Goal: Use online tool/utility: Utilize a website feature to perform a specific function

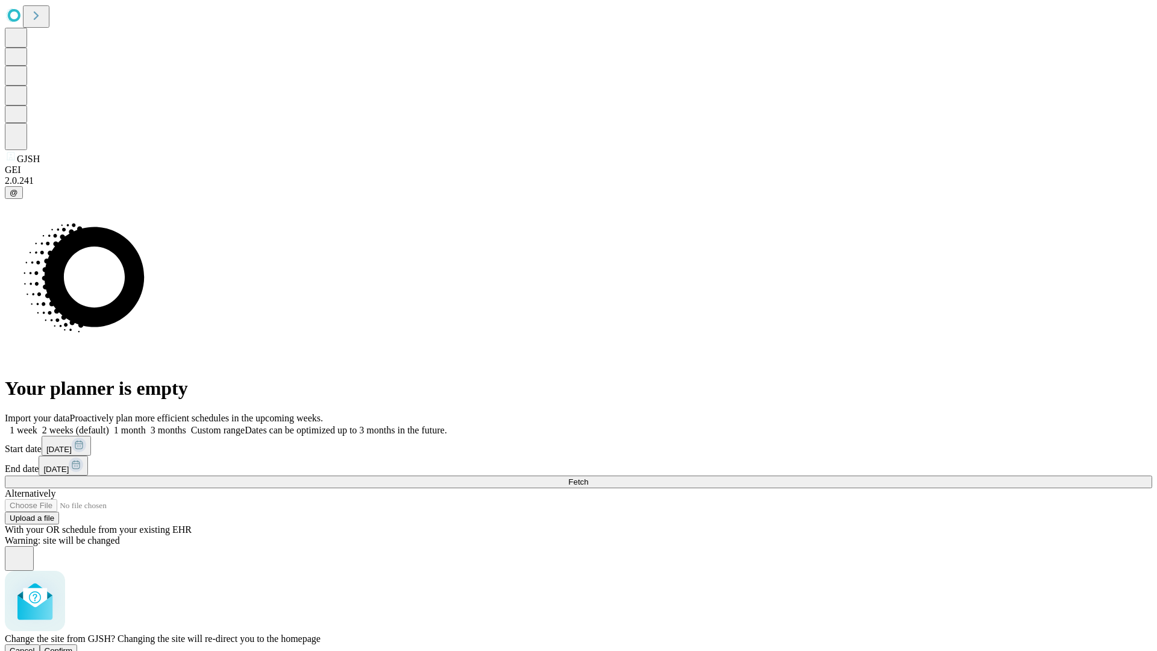
click at [73, 646] on span "Confirm" at bounding box center [59, 650] width 28 height 9
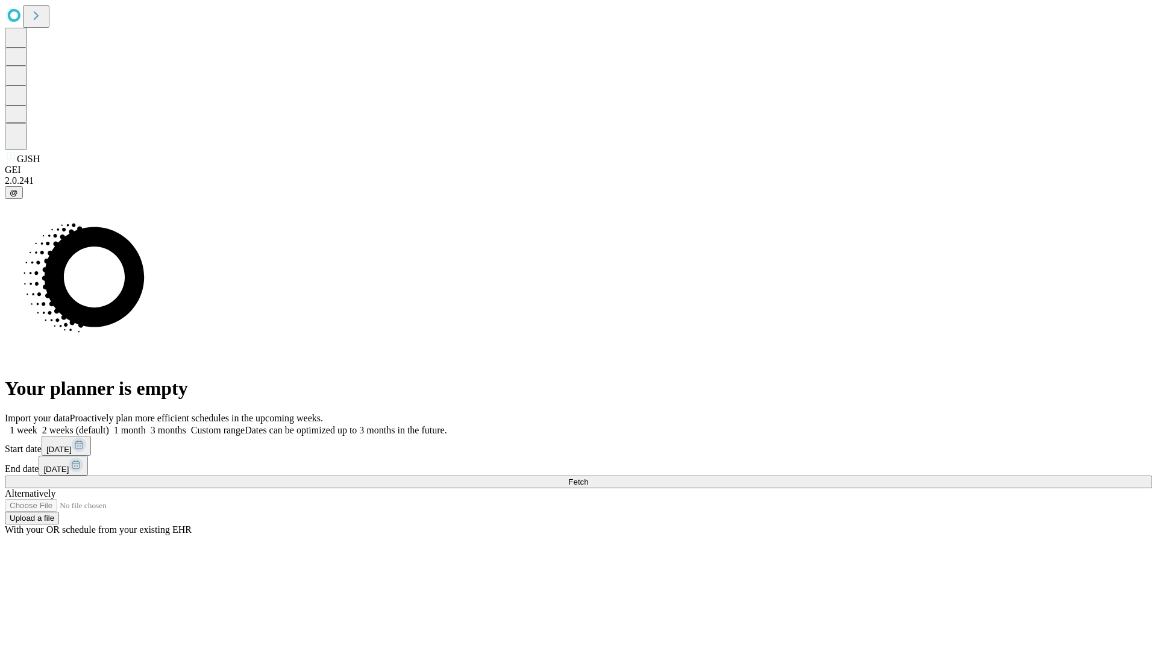
click at [109, 425] on label "2 weeks (default)" at bounding box center [73, 430] width 72 height 10
click at [588, 477] on span "Fetch" at bounding box center [578, 481] width 20 height 9
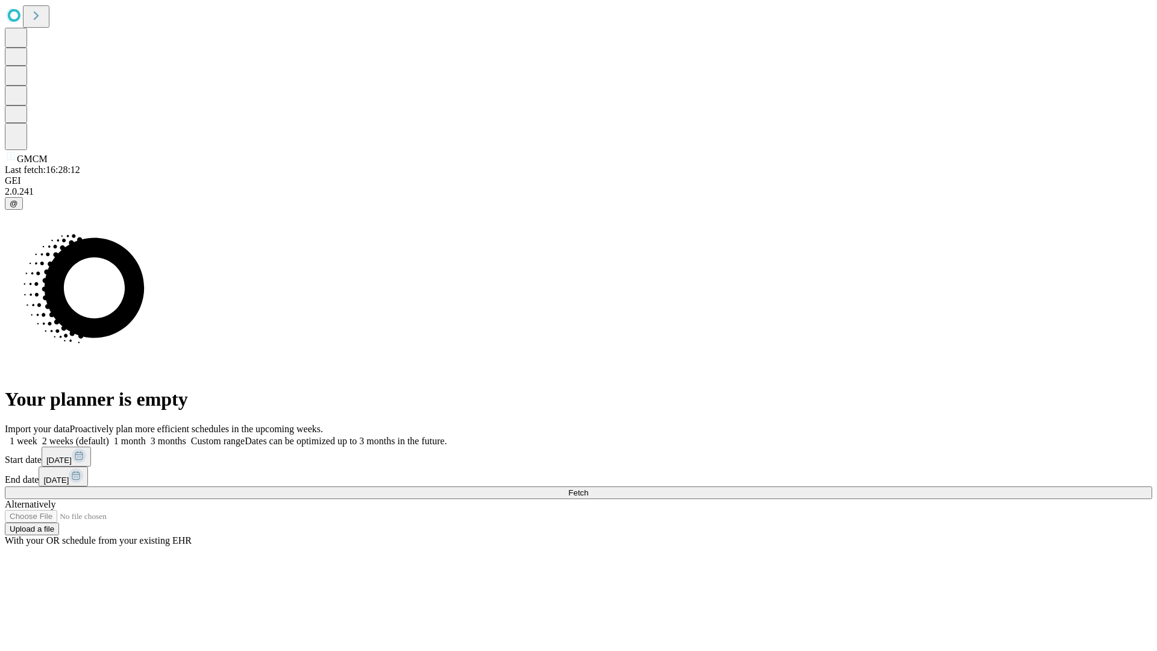
click at [109, 436] on label "2 weeks (default)" at bounding box center [73, 441] width 72 height 10
click at [588, 488] on span "Fetch" at bounding box center [578, 492] width 20 height 9
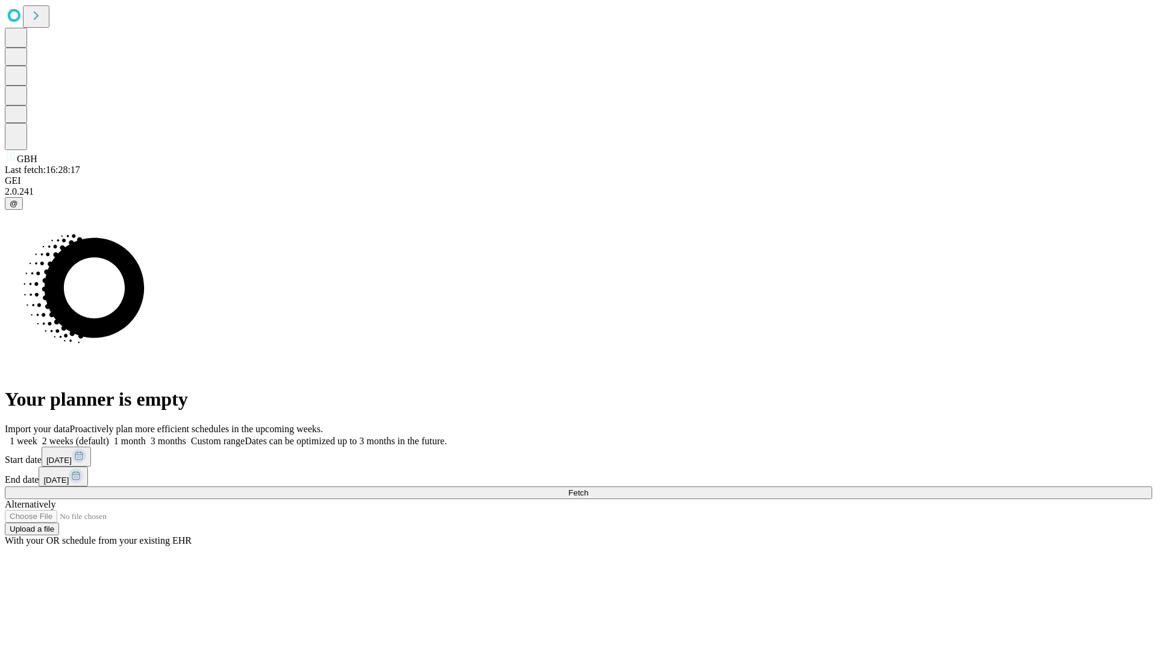
click at [109, 436] on label "2 weeks (default)" at bounding box center [73, 441] width 72 height 10
click at [588, 488] on span "Fetch" at bounding box center [578, 492] width 20 height 9
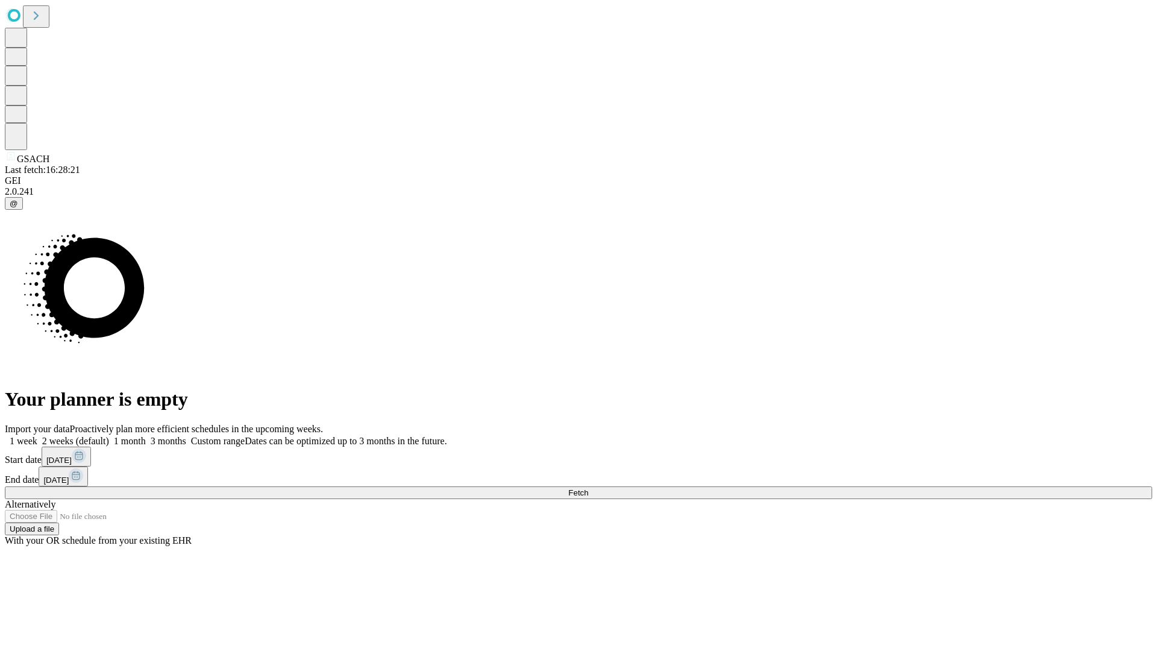
click at [109, 436] on label "2 weeks (default)" at bounding box center [73, 441] width 72 height 10
click at [588, 488] on span "Fetch" at bounding box center [578, 492] width 20 height 9
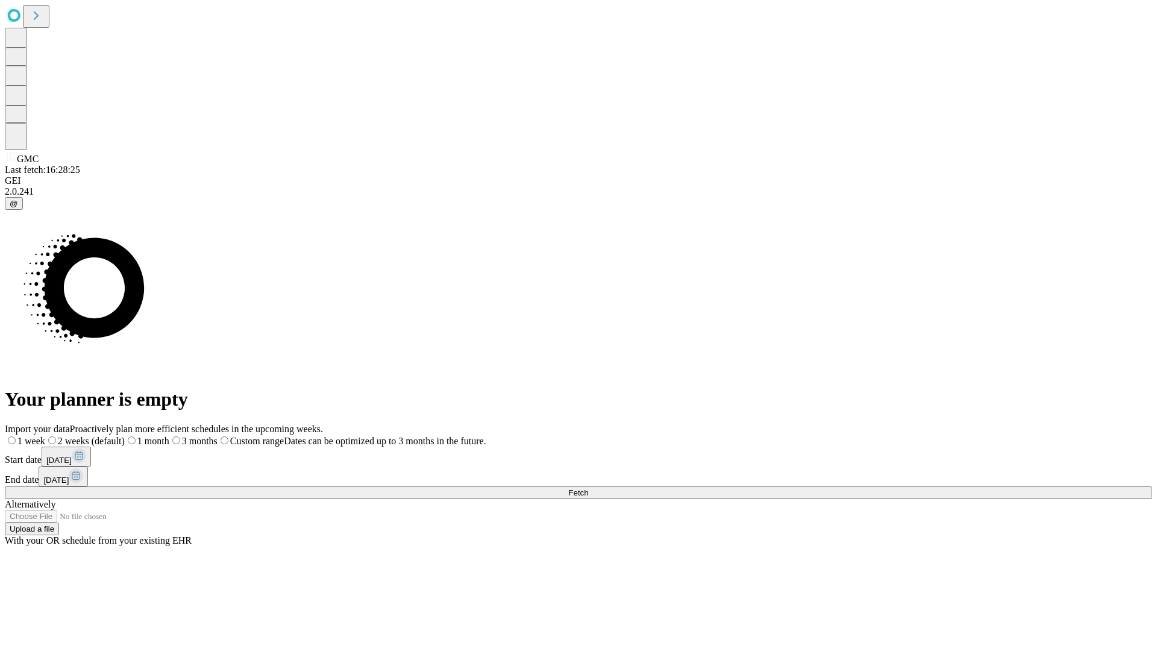
click at [125, 436] on label "2 weeks (default)" at bounding box center [85, 441] width 80 height 10
click at [588, 488] on span "Fetch" at bounding box center [578, 492] width 20 height 9
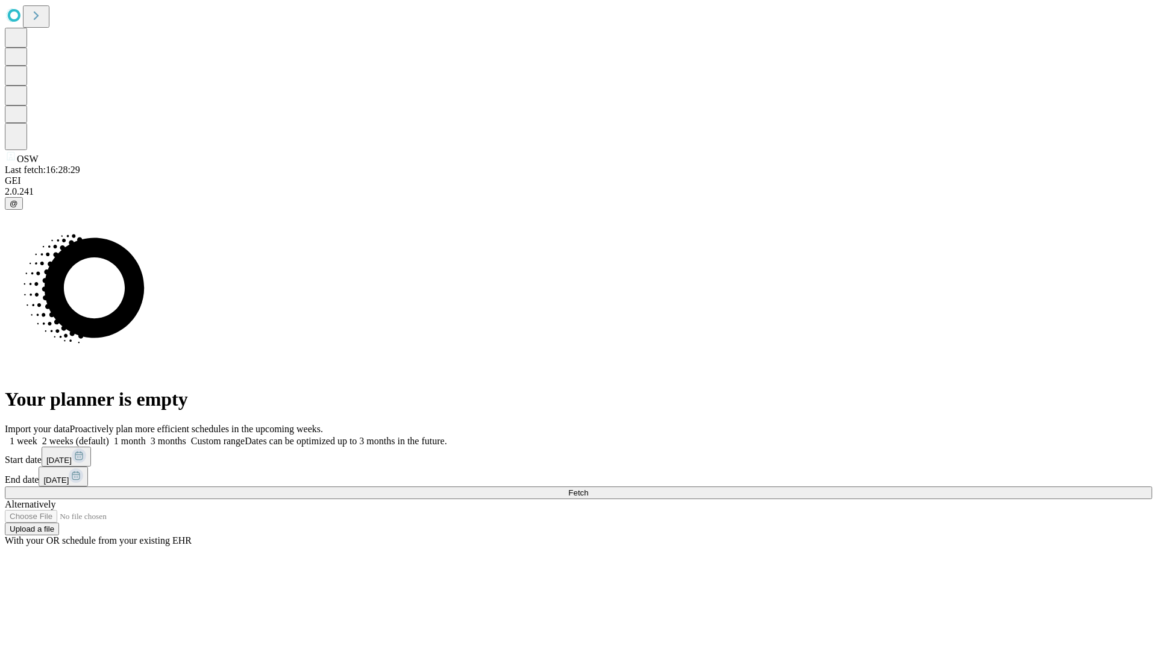
click at [109, 436] on label "2 weeks (default)" at bounding box center [73, 441] width 72 height 10
click at [588, 488] on span "Fetch" at bounding box center [578, 492] width 20 height 9
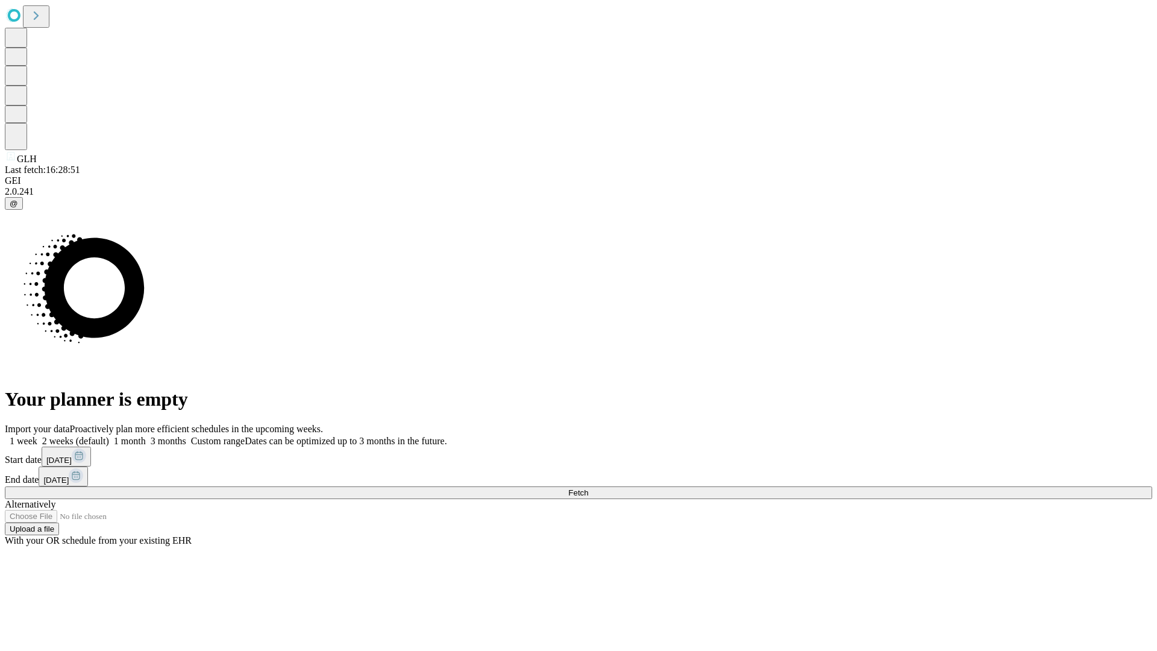
click at [109, 436] on label "2 weeks (default)" at bounding box center [73, 441] width 72 height 10
click at [588, 488] on span "Fetch" at bounding box center [578, 492] width 20 height 9
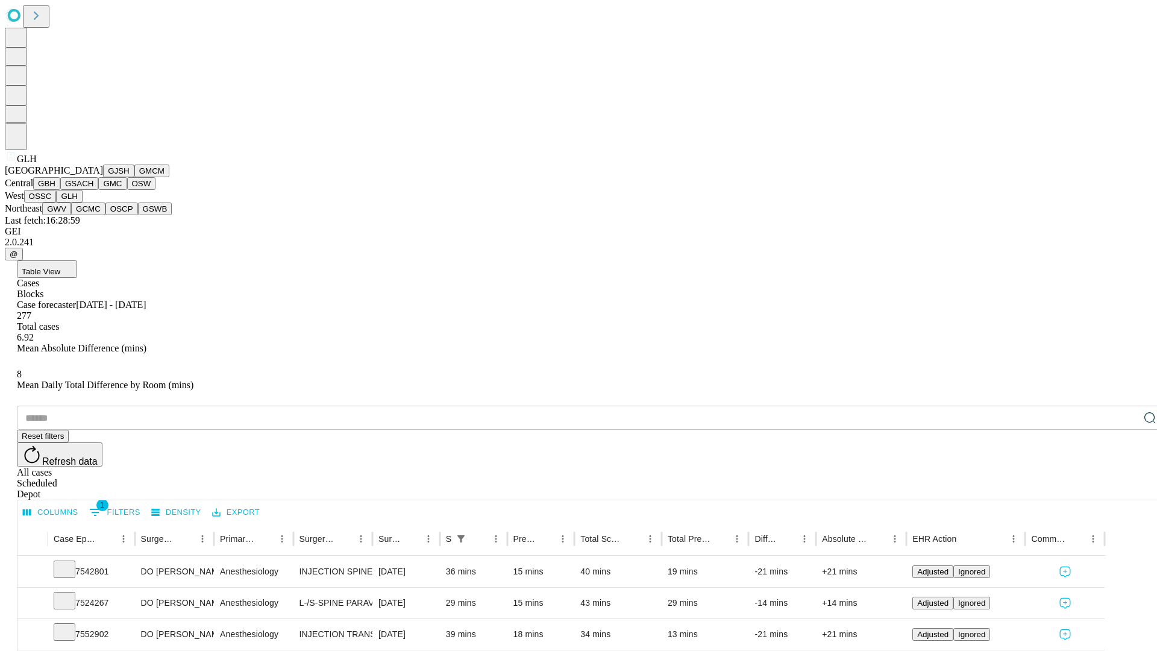
click at [71, 215] on button "GWV" at bounding box center [56, 209] width 29 height 13
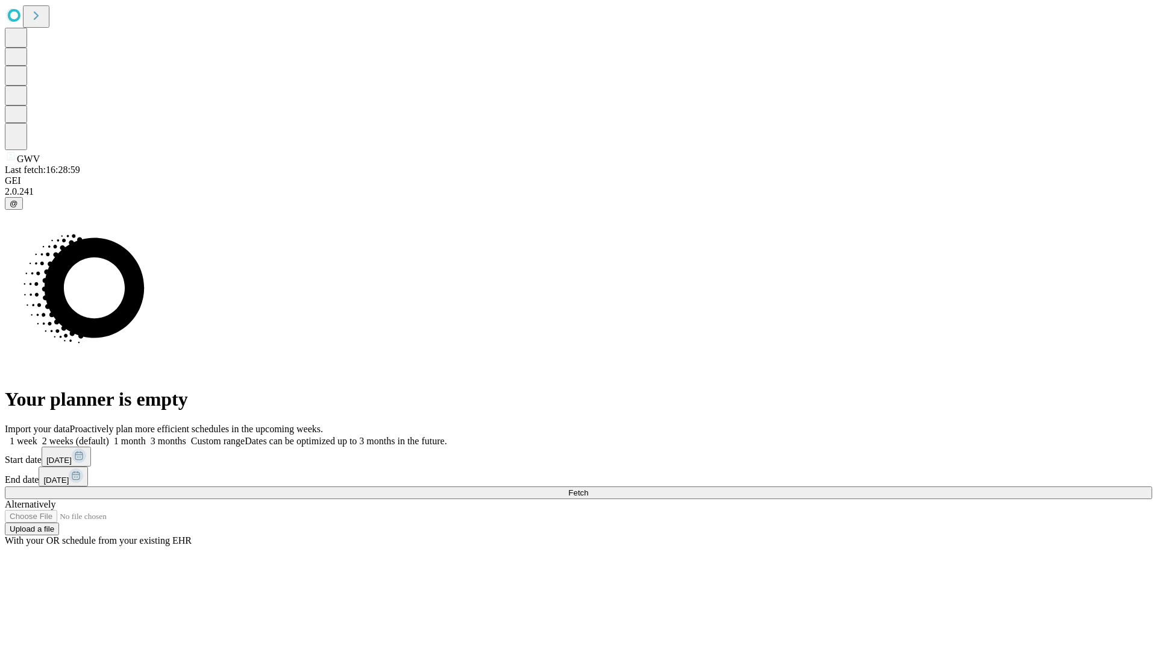
click at [109, 436] on label "2 weeks (default)" at bounding box center [73, 441] width 72 height 10
click at [588, 488] on span "Fetch" at bounding box center [578, 492] width 20 height 9
click at [109, 436] on label "2 weeks (default)" at bounding box center [73, 441] width 72 height 10
click at [588, 488] on span "Fetch" at bounding box center [578, 492] width 20 height 9
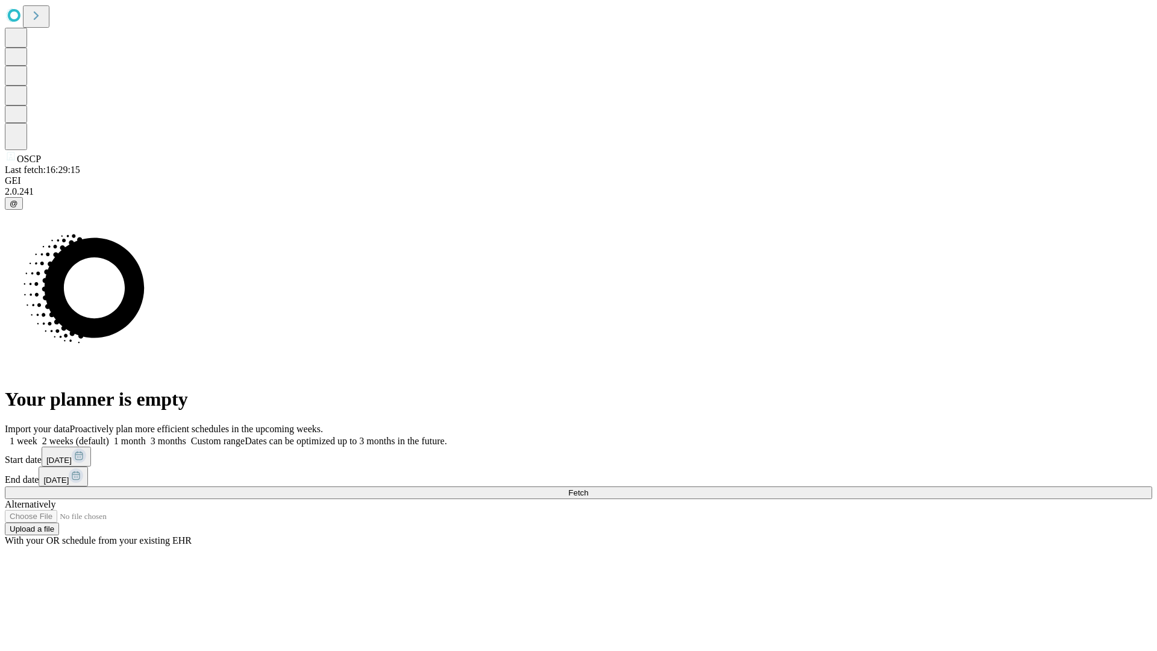
click at [588, 488] on span "Fetch" at bounding box center [578, 492] width 20 height 9
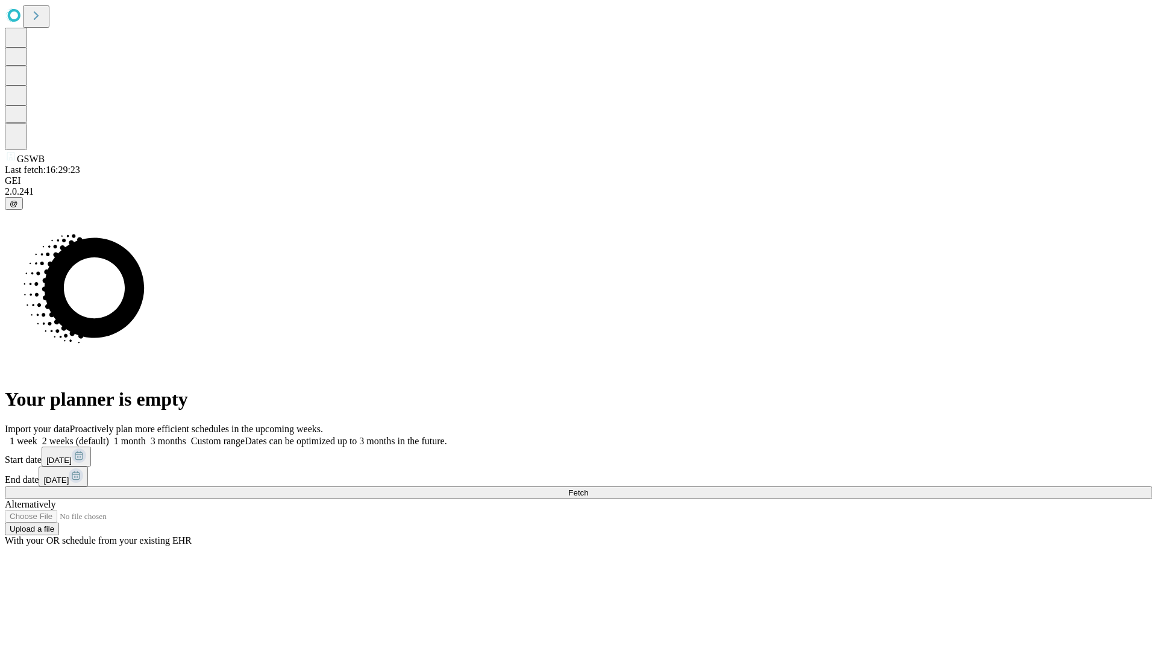
click at [109, 436] on label "2 weeks (default)" at bounding box center [73, 441] width 72 height 10
click at [588, 488] on span "Fetch" at bounding box center [578, 492] width 20 height 9
